Goal: Information Seeking & Learning: Learn about a topic

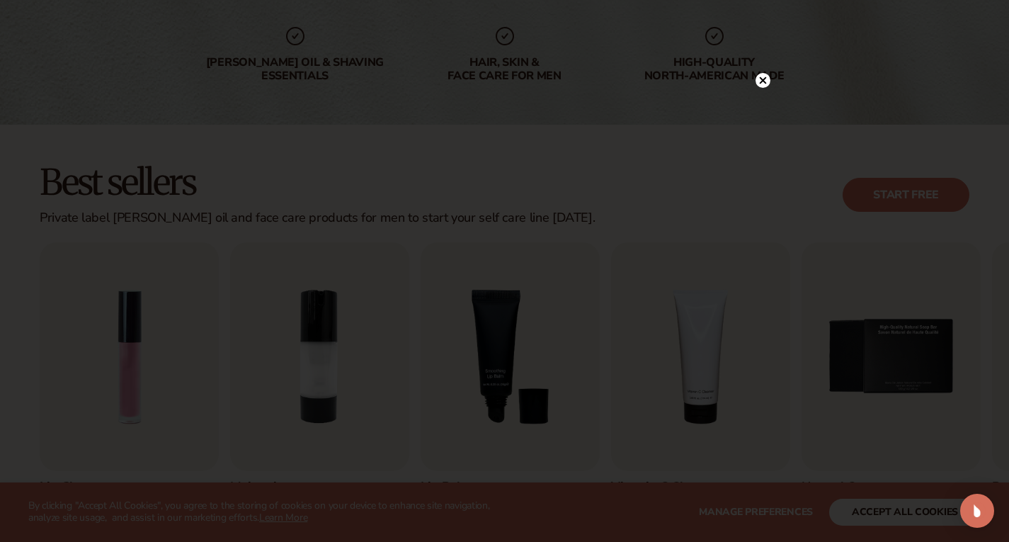
scroll to position [283, 0]
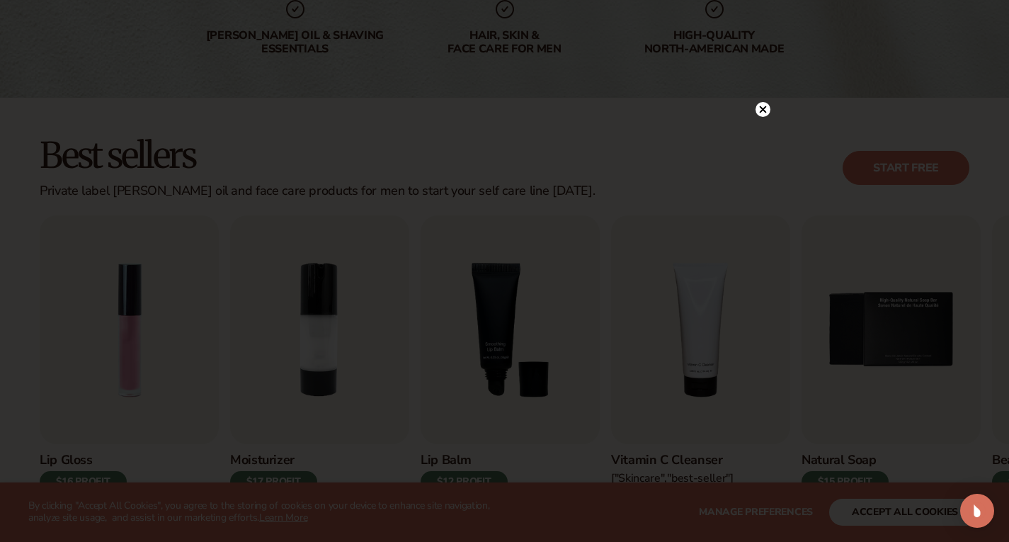
click at [764, 115] on circle at bounding box center [763, 109] width 15 height 15
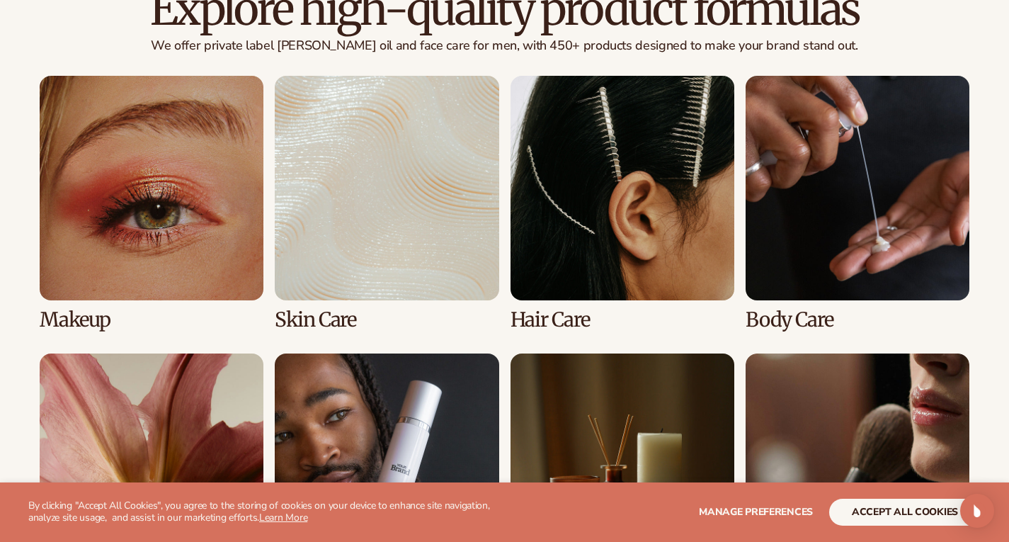
scroll to position [1080, 0]
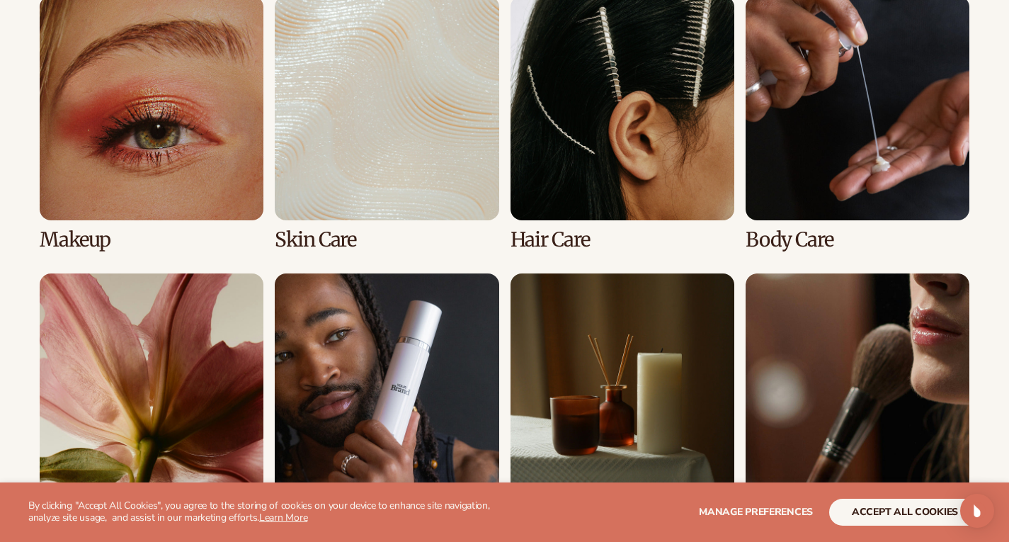
drag, startPoint x: 1015, startPoint y: 187, endPoint x: 981, endPoint y: 72, distance: 119.7
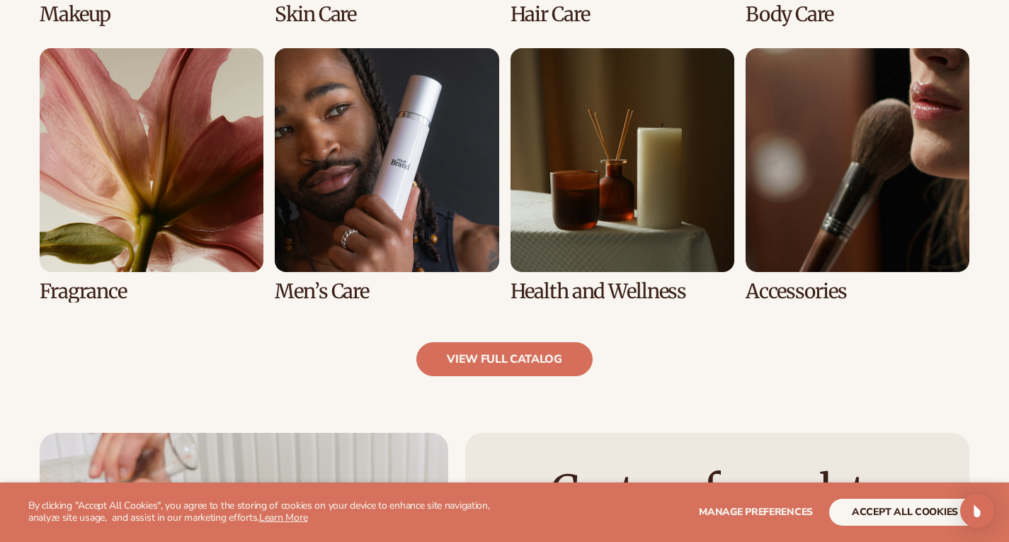
click at [371, 185] on link "6 / 8" at bounding box center [387, 175] width 224 height 254
click at [361, 227] on link "6 / 8" at bounding box center [387, 175] width 224 height 254
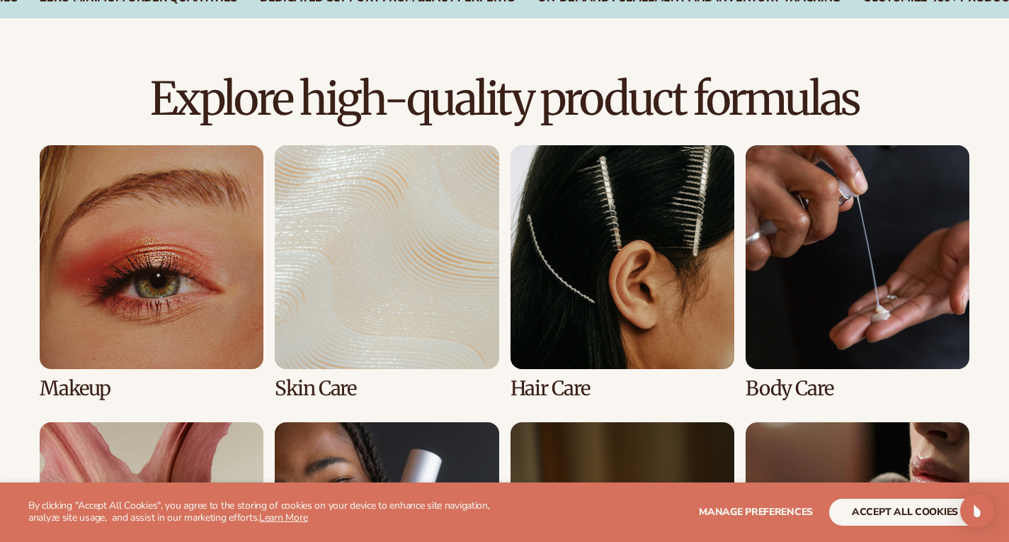
scroll to position [995, 0]
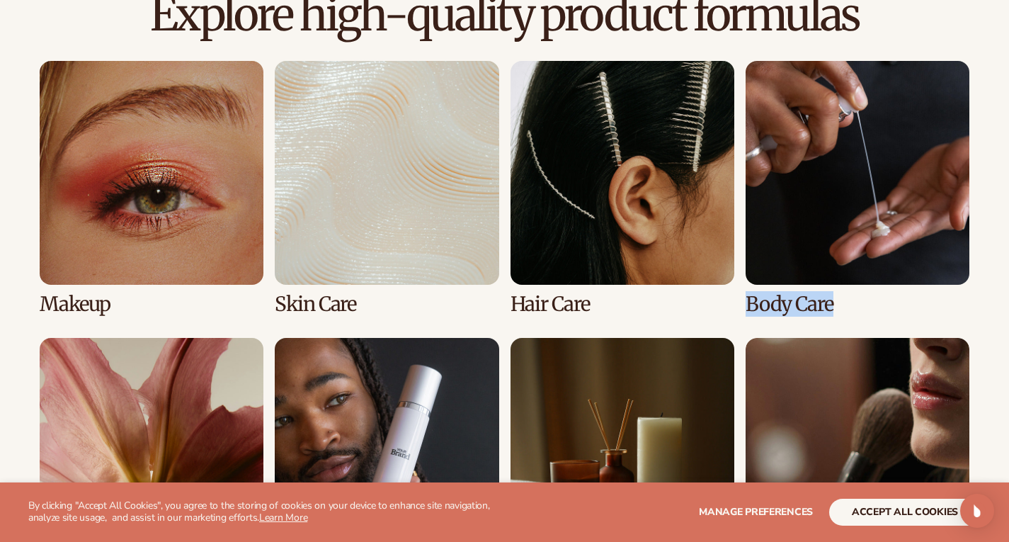
drag, startPoint x: 1009, startPoint y: 239, endPoint x: 1013, endPoint y: 298, distance: 59.0
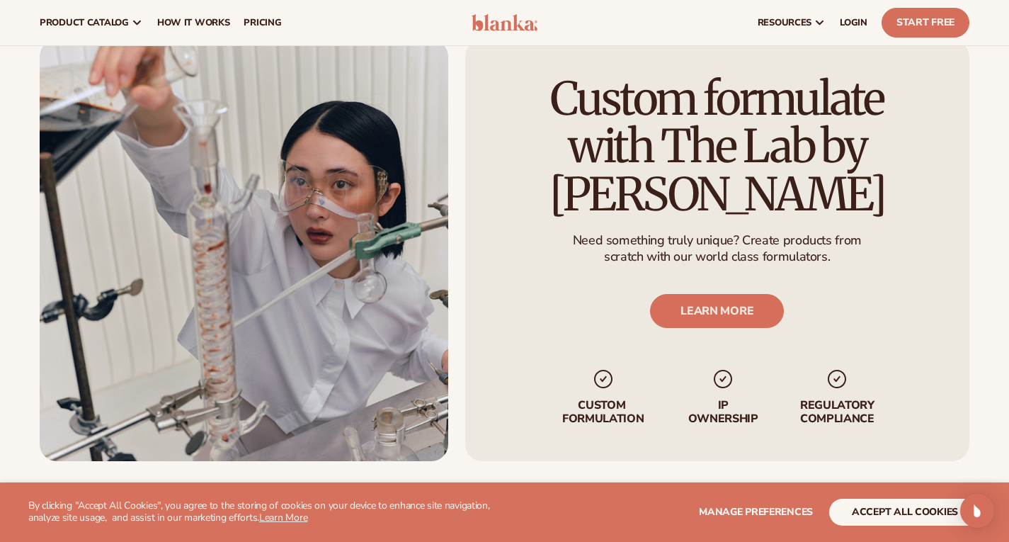
scroll to position [1671, 0]
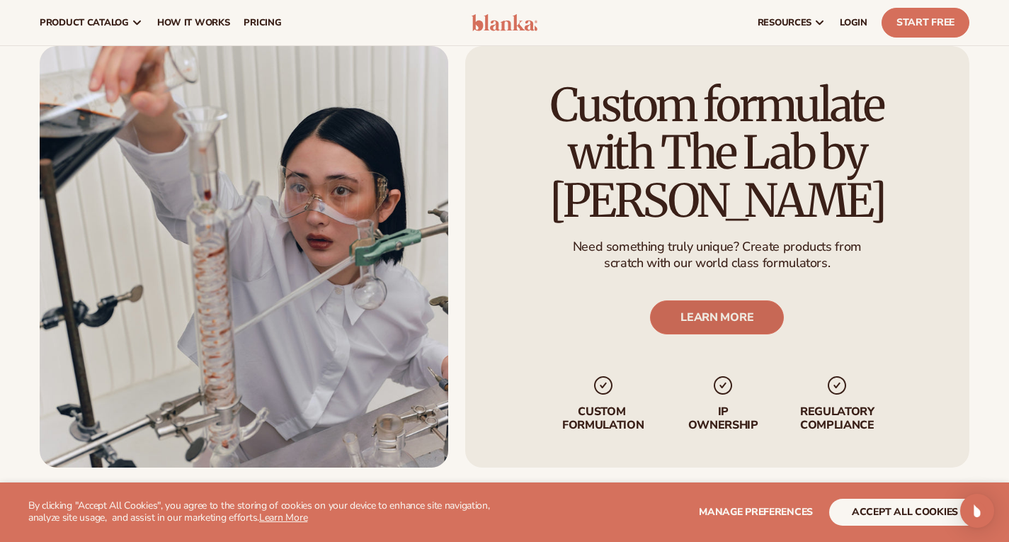
click at [728, 334] on link "LEARN MORE" at bounding box center [718, 317] width 134 height 34
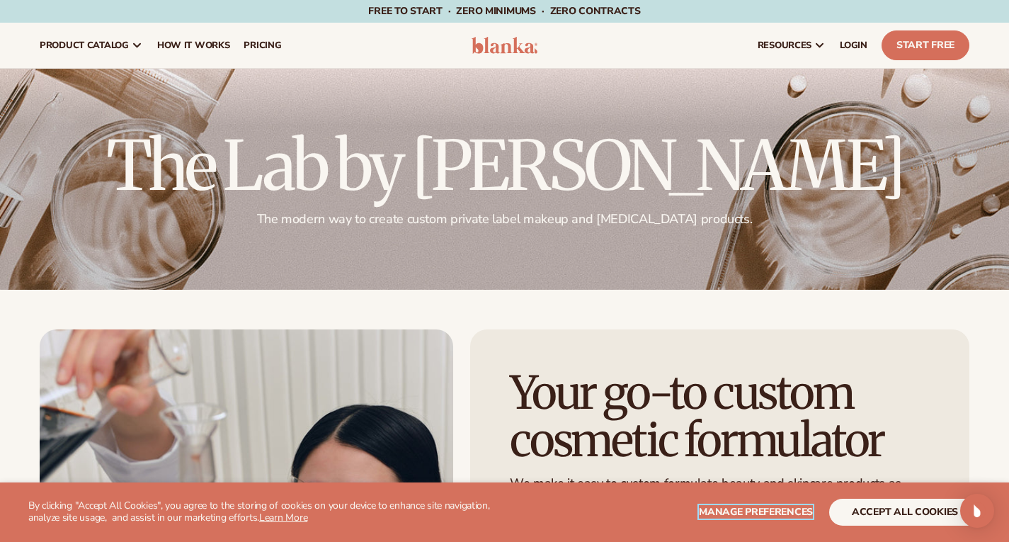
click at [757, 510] on span "Manage preferences" at bounding box center [756, 511] width 114 height 13
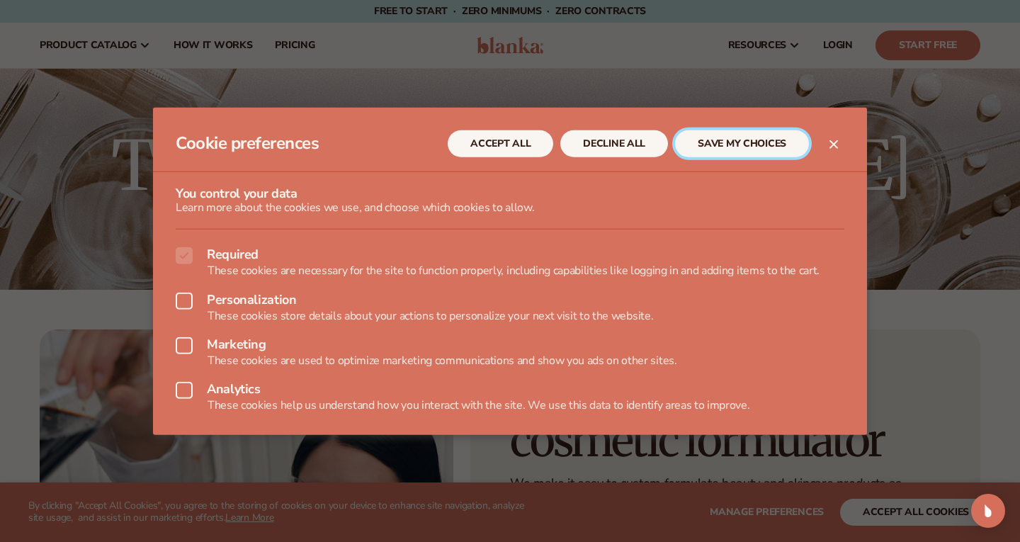
click at [703, 142] on button "SAVE MY CHOICES" at bounding box center [742, 143] width 134 height 27
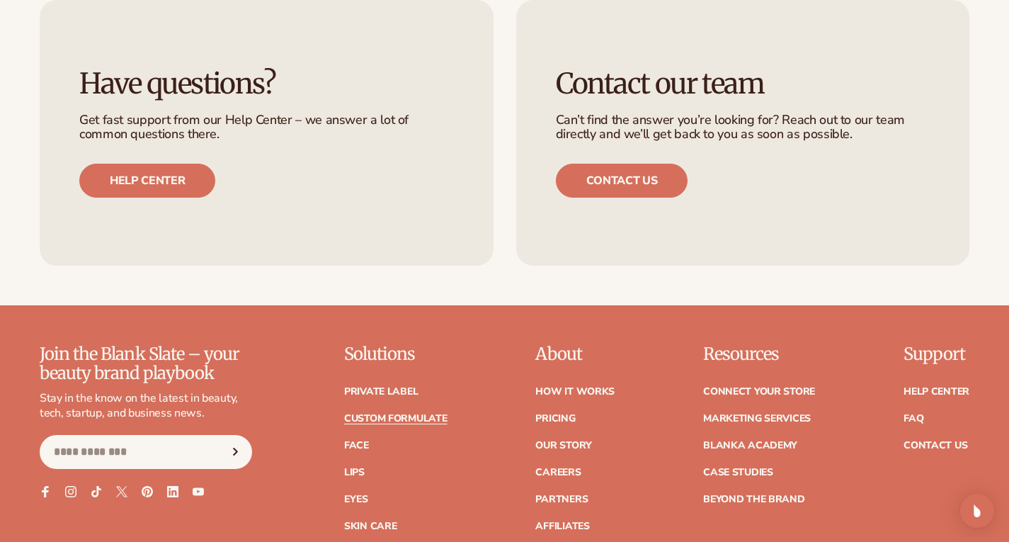
scroll to position [1797, 0]
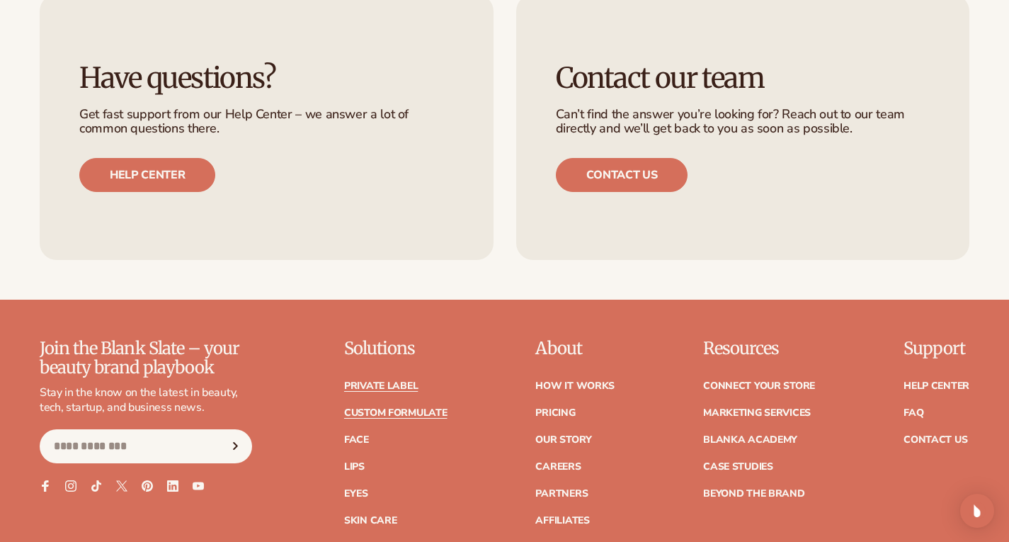
click at [371, 388] on link "Private label" at bounding box center [381, 386] width 74 height 10
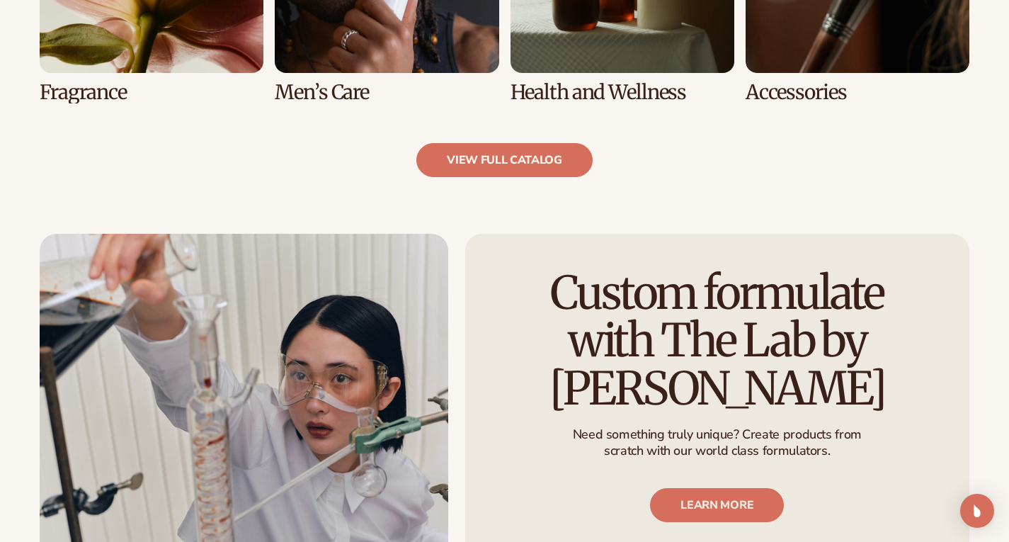
scroll to position [580, 0]
